Goal: Task Accomplishment & Management: Use online tool/utility

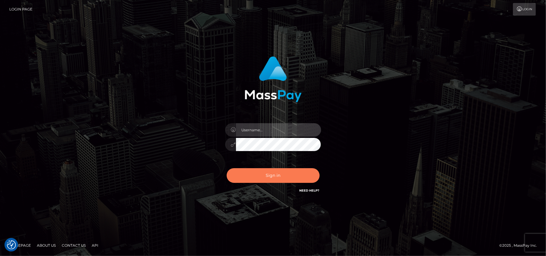
type input "Pk.es"
click at [268, 171] on button "Sign in" at bounding box center [273, 175] width 93 height 15
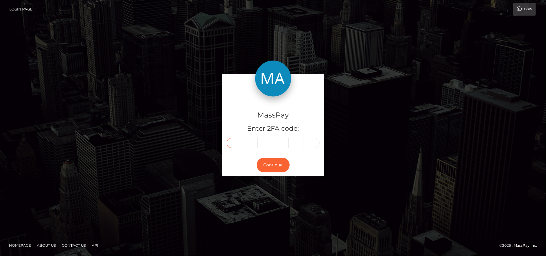
click at [232, 145] on input "text" at bounding box center [235, 143] width 16 height 10
type input "8"
type input "4"
type input "2"
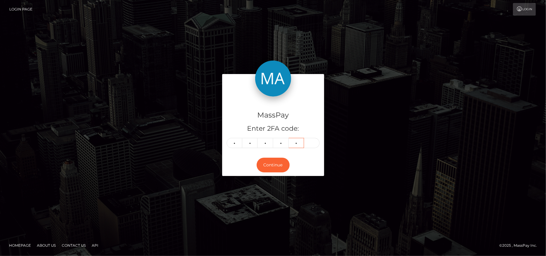
type input "2"
type input "8"
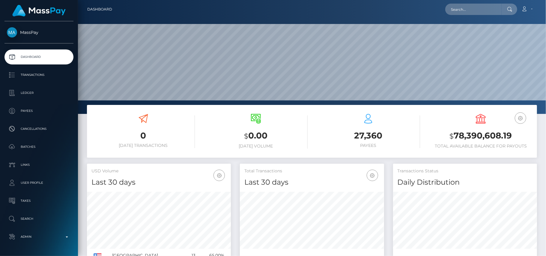
scroll to position [106, 144]
type input "[EMAIL_ADDRESS][DOMAIN_NAME]"
click at [472, 33] on link "Aleksandra German" at bounding box center [469, 30] width 48 height 11
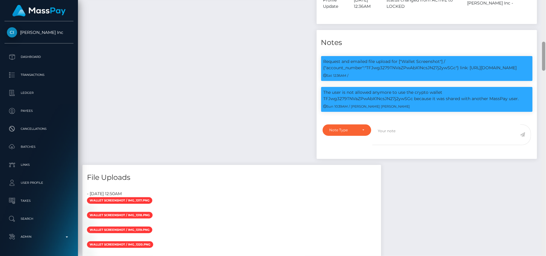
scroll to position [360, 0]
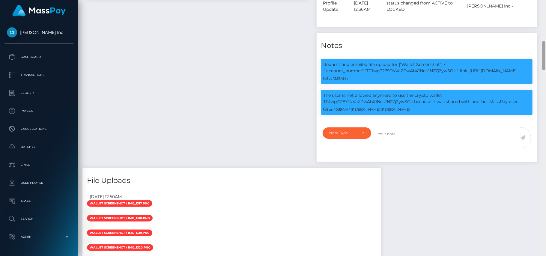
drag, startPoint x: 543, startPoint y: 31, endPoint x: 543, endPoint y: 60, distance: 28.8
click at [543, 60] on div at bounding box center [543, 55] width 3 height 29
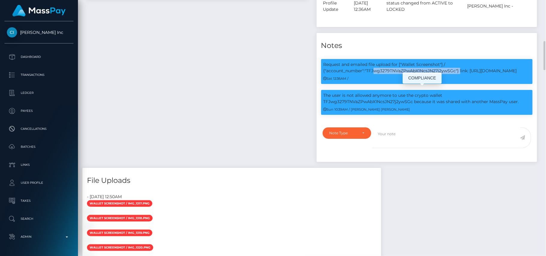
scroll to position [72, 144]
drag, startPoint x: 377, startPoint y: 91, endPoint x: 521, endPoint y: 95, distance: 144.6
click at [521, 74] on p "Request and emailed file upload for ["Wallet Screenshot"] / {"account_number":"…" at bounding box center [427, 67] width 207 height 13
copy p "upload for ["Wallet Screenshot"] / {"account_number":"TFJwg3279TNVaZPwAbX1NcsJN…"
click at [150, 68] on div "Payee Attributes Payer Name Label Value Russia / USDT - Tron(TRC20) 1086f4e0-5b…" at bounding box center [197, 41] width 230 height 254
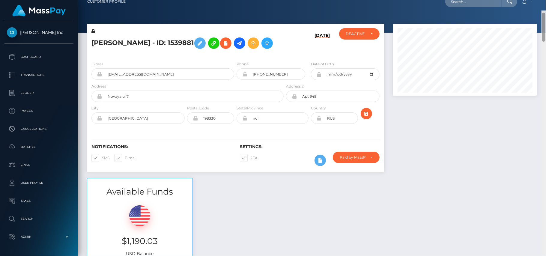
scroll to position [0, 0]
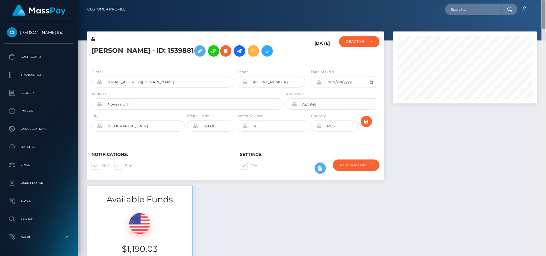
drag, startPoint x: 545, startPoint y: 56, endPoint x: 542, endPoint y: 13, distance: 43.9
click at [542, 13] on div "Customer Profile Loading... Loading..." at bounding box center [312, 128] width 468 height 256
drag, startPoint x: 129, startPoint y: 49, endPoint x: 93, endPoint y: 52, distance: 35.8
click at [93, 52] on h5 "Aleksandra German - ID: 1539881" at bounding box center [185, 50] width 189 height 17
click at [108, 53] on h5 "Aleksandra German - ID: 1539881" at bounding box center [185, 50] width 189 height 17
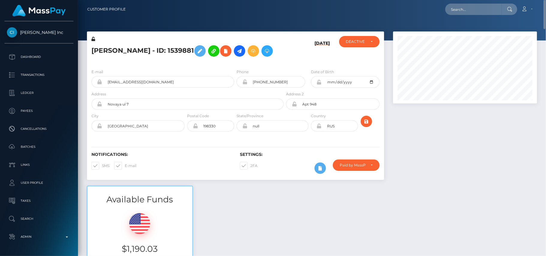
drag, startPoint x: 108, startPoint y: 53, endPoint x: 112, endPoint y: 52, distance: 3.8
click at [111, 52] on h5 "Aleksandra German - ID: 1539881" at bounding box center [185, 50] width 189 height 17
drag, startPoint x: 130, startPoint y: 50, endPoint x: 93, endPoint y: 52, distance: 36.9
click at [93, 52] on h5 "Aleksandra German - ID: 1539881" at bounding box center [185, 50] width 189 height 17
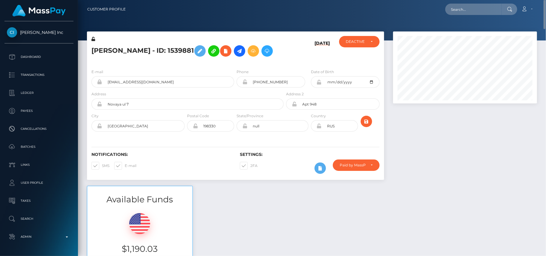
drag, startPoint x: 93, startPoint y: 52, endPoint x: 113, endPoint y: 46, distance: 21.3
click at [113, 46] on h5 "Aleksandra German - ID: 1539881" at bounding box center [185, 50] width 189 height 17
click at [117, 50] on h5 "Aleksandra German - ID: 1539881" at bounding box center [185, 50] width 189 height 17
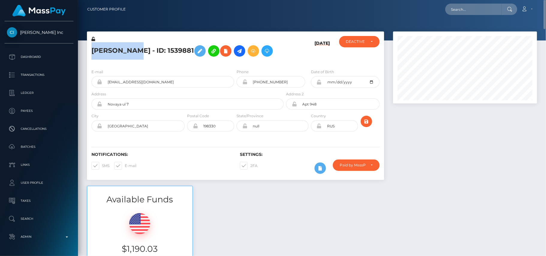
click at [117, 50] on h5 "Aleksandra German - ID: 1539881" at bounding box center [185, 50] width 189 height 17
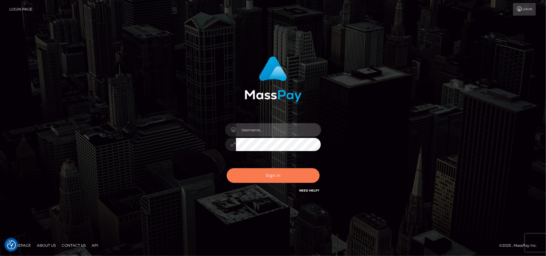
type input "[DOMAIN_NAME]"
click at [266, 173] on button "Sign in" at bounding box center [273, 175] width 93 height 15
type input "[DOMAIN_NAME]"
click at [267, 175] on button "Sign in" at bounding box center [273, 175] width 93 height 15
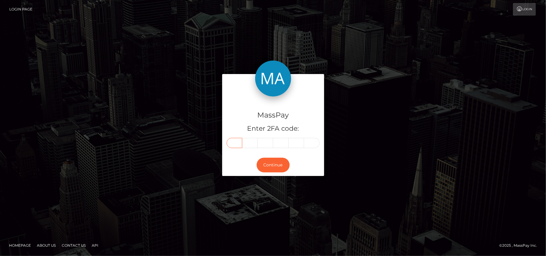
click at [238, 142] on input "text" at bounding box center [235, 143] width 16 height 10
type input "3"
type input "1"
type input "3"
type input "7"
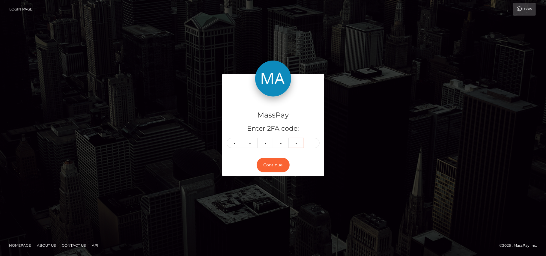
type input "2"
type input "6"
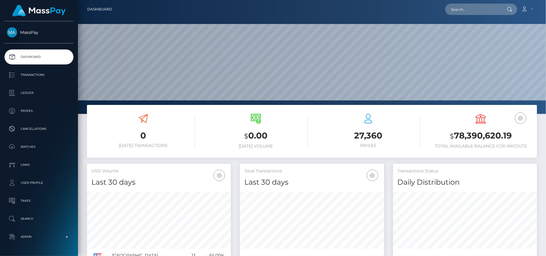
scroll to position [106, 144]
click at [468, 10] on input "text" at bounding box center [473, 9] width 56 height 11
paste input "[EMAIL_ADDRESS][DOMAIN_NAME]"
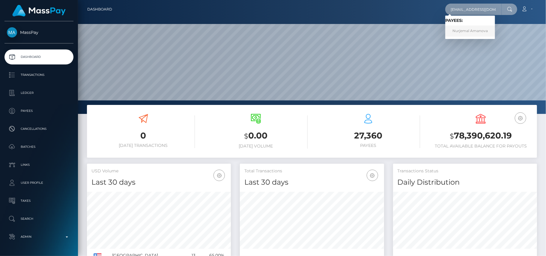
type input "[EMAIL_ADDRESS][DOMAIN_NAME]"
click at [475, 26] on link "Nurjemal Amanova" at bounding box center [470, 30] width 50 height 11
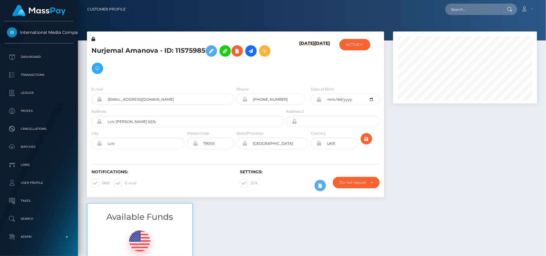
drag, startPoint x: 544, startPoint y: 25, endPoint x: 524, endPoint y: -35, distance: 63.4
click at [524, 0] on html "International Media Company BV Dashboard Transactions Ledger Payees Cancellatio…" at bounding box center [273, 128] width 546 height 256
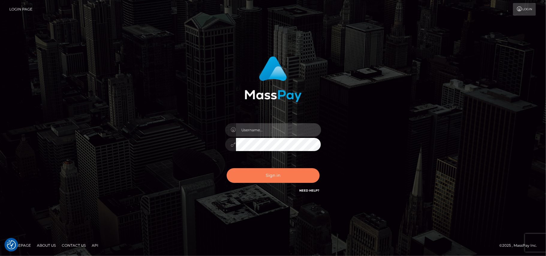
type input "Pk.es"
click at [277, 170] on button "Sign in" at bounding box center [273, 175] width 93 height 15
type input "[DOMAIN_NAME]"
click at [281, 177] on button "Sign in" at bounding box center [273, 175] width 93 height 15
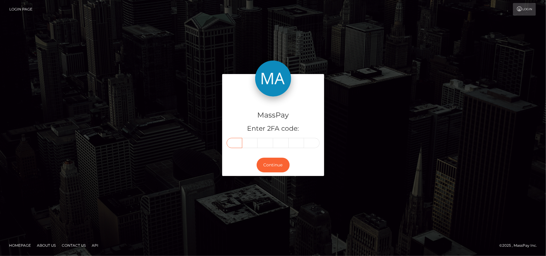
click at [233, 144] on input "text" at bounding box center [235, 143] width 16 height 10
type input "5"
type input "9"
type input "3"
type input "9"
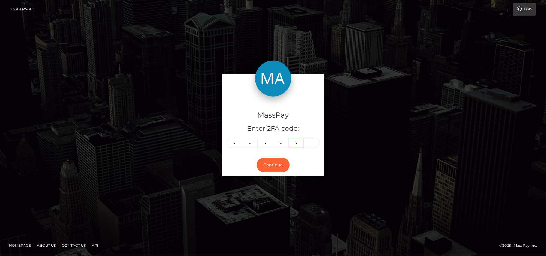
type input "3"
type input "4"
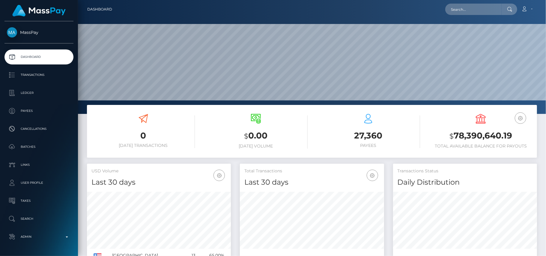
scroll to position [106, 144]
click at [459, 5] on input "text" at bounding box center [473, 9] width 56 height 11
paste input "[EMAIL_ADDRESS][DOMAIN_NAME]"
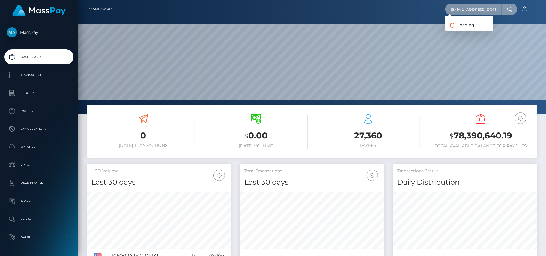
scroll to position [0, 0]
type input "[EMAIL_ADDRESS][DOMAIN_NAME]"
click at [461, 32] on link "MOLLY RENEE HYDE" at bounding box center [469, 30] width 48 height 11
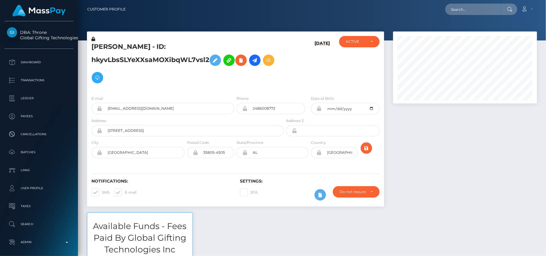
scroll to position [72, 144]
click at [506, 178] on div at bounding box center [465, 121] width 153 height 181
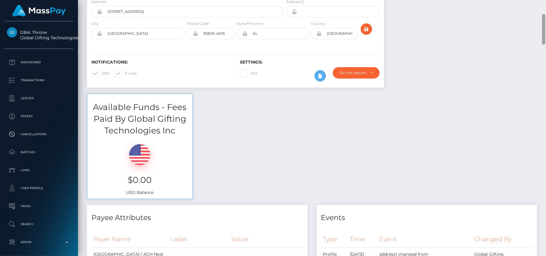
scroll to position [375, 0]
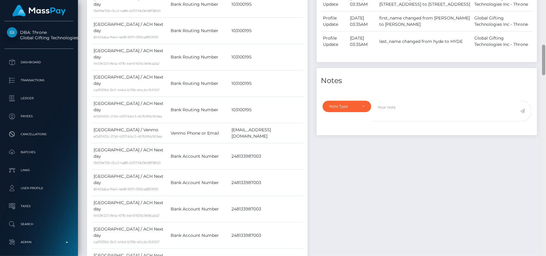
drag, startPoint x: 546, startPoint y: 23, endPoint x: 545, endPoint y: 20, distance: 3.7
click at [545, 20] on div at bounding box center [544, 128] width 4 height 256
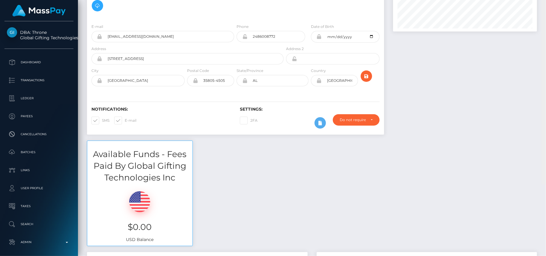
scroll to position [0, 0]
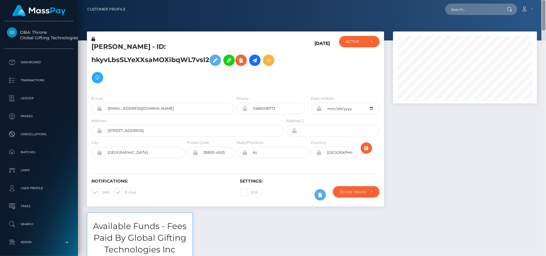
drag, startPoint x: 544, startPoint y: 57, endPoint x: 504, endPoint y: 0, distance: 69.1
click at [504, 0] on div "Customer Profile Loading... Loading..." at bounding box center [312, 128] width 468 height 256
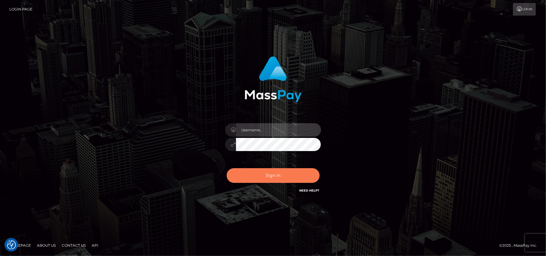
type input "Pk.es"
click at [273, 172] on button "Sign in" at bounding box center [273, 175] width 93 height 15
type input "Pk.es"
click at [277, 173] on button "Sign in" at bounding box center [273, 175] width 93 height 15
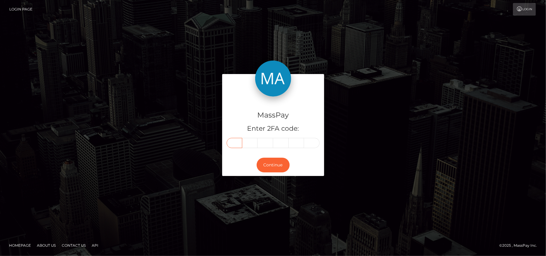
click at [235, 143] on input "text" at bounding box center [235, 143] width 16 height 10
type input "8"
type input "2"
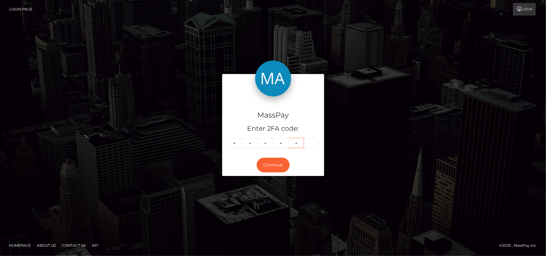
type input "7"
type input "5"
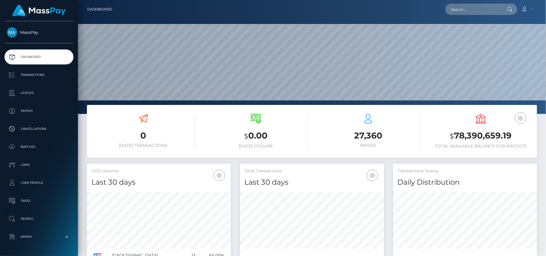
scroll to position [106, 144]
click at [487, 10] on input "text" at bounding box center [473, 9] width 56 height 11
paste input "madamesmeralda2@gmail.com"
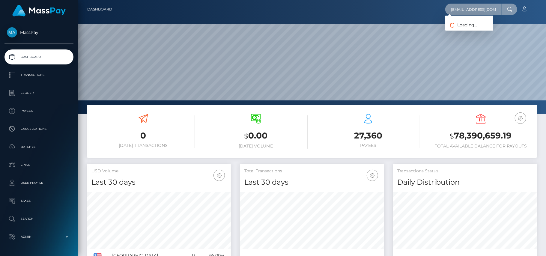
scroll to position [0, 12]
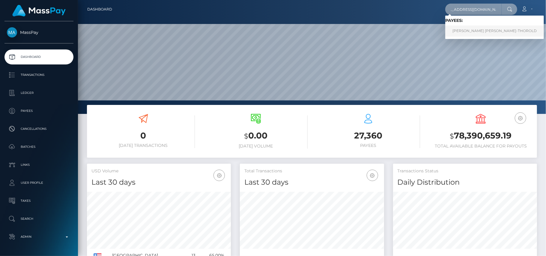
type input "madamesmeralda2@gmail.com"
click at [491, 28] on link "EMMA CHARLOTTE GRANT-THOROLD" at bounding box center [494, 30] width 99 height 11
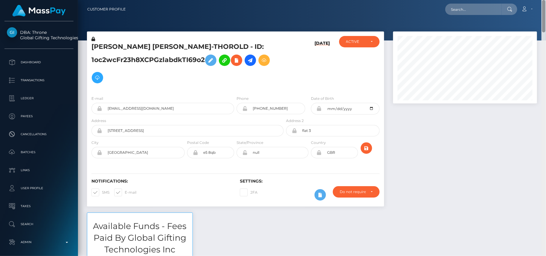
drag, startPoint x: 544, startPoint y: 33, endPoint x: 478, endPoint y: -35, distance: 94.6
click at [478, 0] on html "DBA: Throne Global Gifting Technologies Inc Dashboard Transactions Ledger Payee…" at bounding box center [273, 128] width 546 height 256
click at [250, 58] on icon at bounding box center [250, 60] width 7 height 7
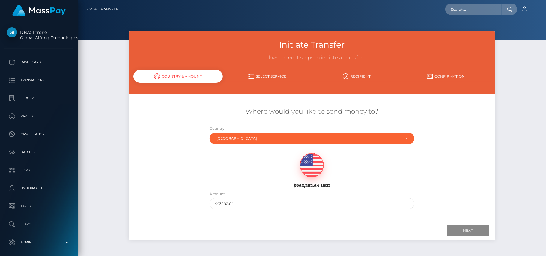
click at [546, 40] on html "DBA: Throne Global Gifting Technologies Inc Dashboard Transactions Ledger Payee…" at bounding box center [273, 128] width 546 height 256
click at [312, 160] on img at bounding box center [311, 166] width 23 height 24
click at [461, 229] on input "Next" at bounding box center [468, 230] width 42 height 11
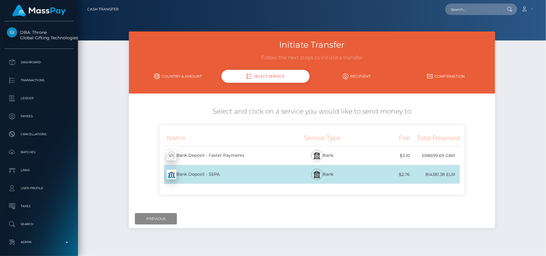
click at [318, 155] on img at bounding box center [316, 155] width 7 height 7
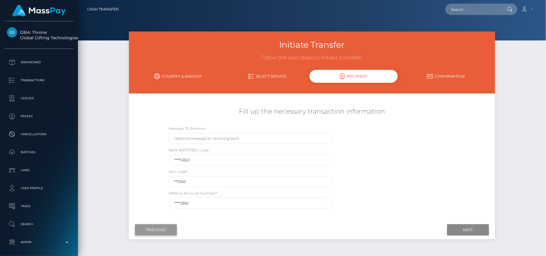
click at [154, 231] on input "Previous" at bounding box center [156, 229] width 42 height 11
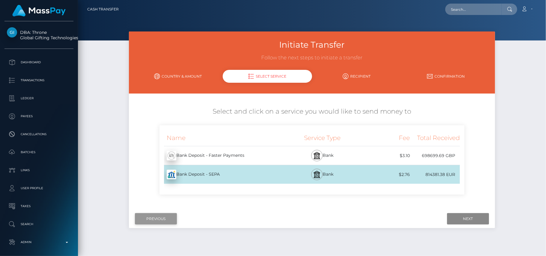
click at [154, 231] on div "Initiate Transfer Follow the next steps to initiate a transfer Country & Amount…" at bounding box center [312, 132] width 366 height 203
click at [154, 222] on input "Previous" at bounding box center [156, 218] width 42 height 11
